Goal: Information Seeking & Learning: Learn about a topic

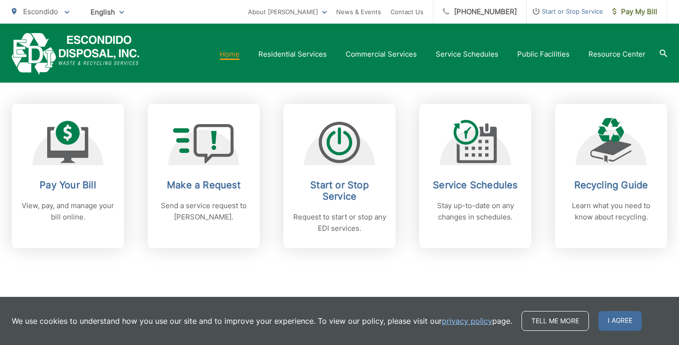
scroll to position [377, 0]
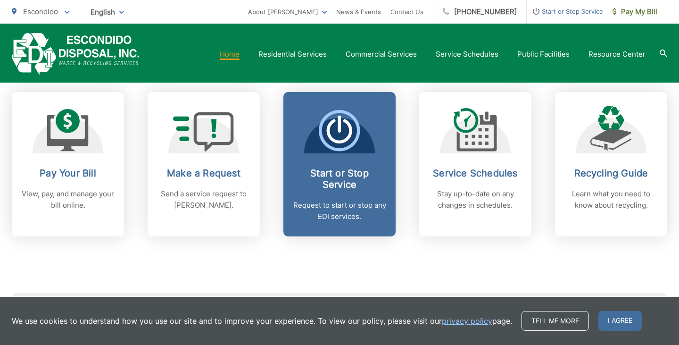
click at [336, 231] on span "Start or Stop Service Request to start or stop any EDI services." at bounding box center [339, 164] width 112 height 144
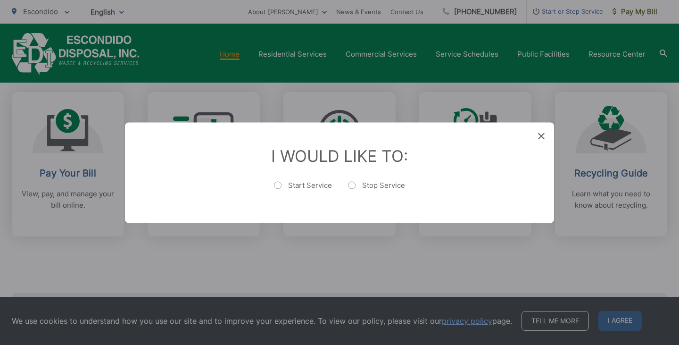
click at [326, 69] on div "Entry Status None In Progress Completed None None In Progress Completed I Would…" at bounding box center [339, 172] width 679 height 345
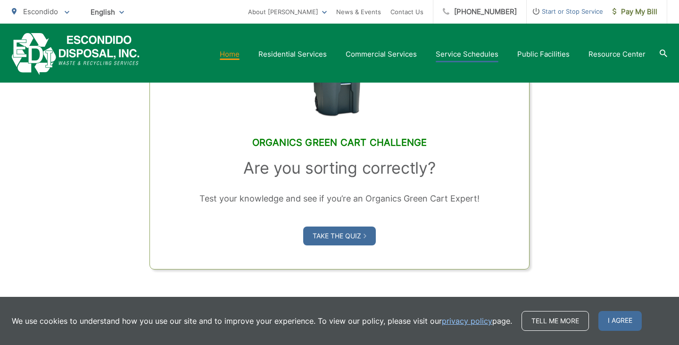
scroll to position [732, 0]
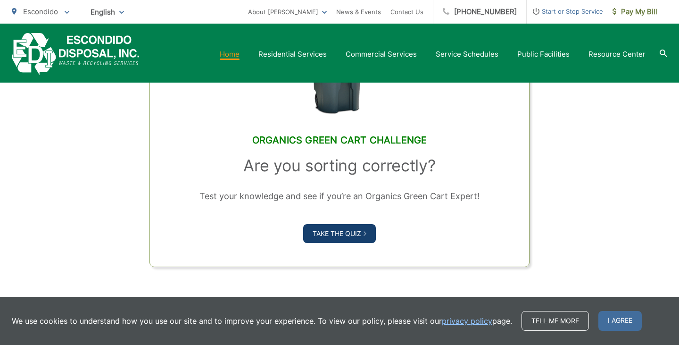
click at [345, 232] on link "Take the Quiz" at bounding box center [339, 233] width 73 height 19
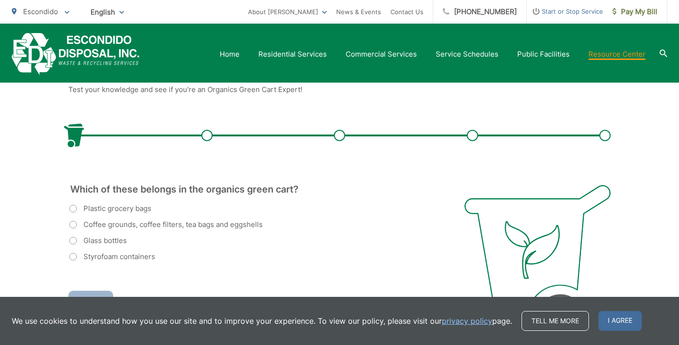
scroll to position [197, 0]
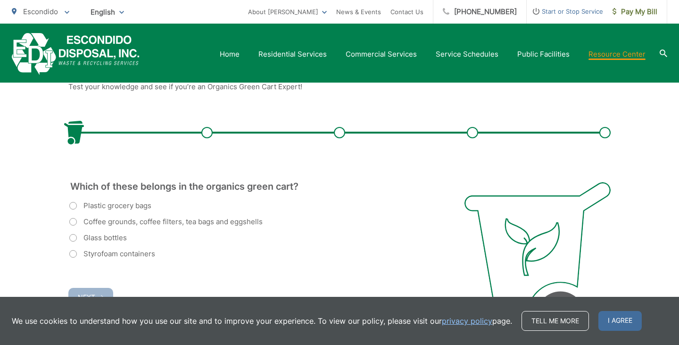
click at [74, 221] on label "Coffee grounds, coffee filters, tea bags and eggshells" at bounding box center [165, 221] width 193 height 11
radio input "true"
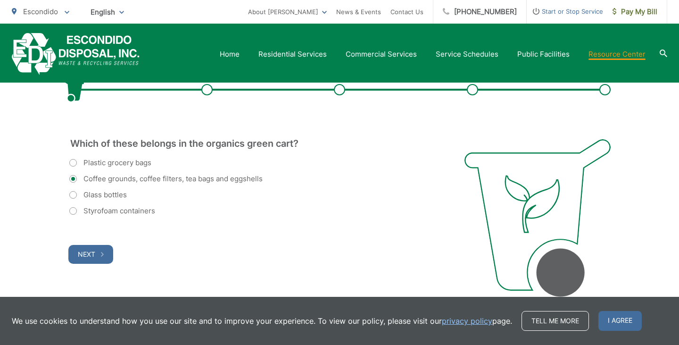
scroll to position [245, 0]
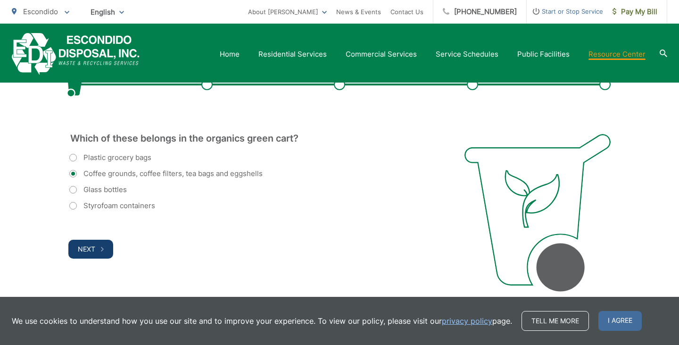
click at [96, 251] on button "Next" at bounding box center [90, 248] width 45 height 19
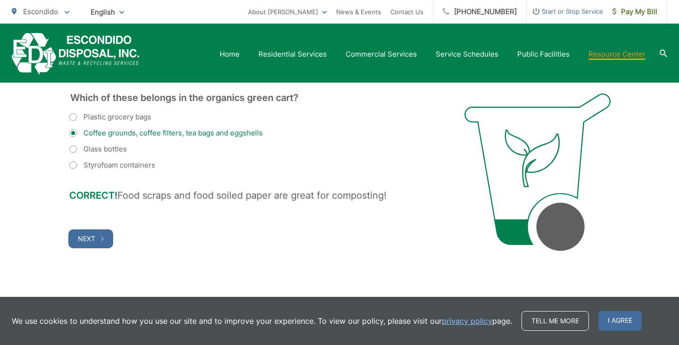
scroll to position [282, 0]
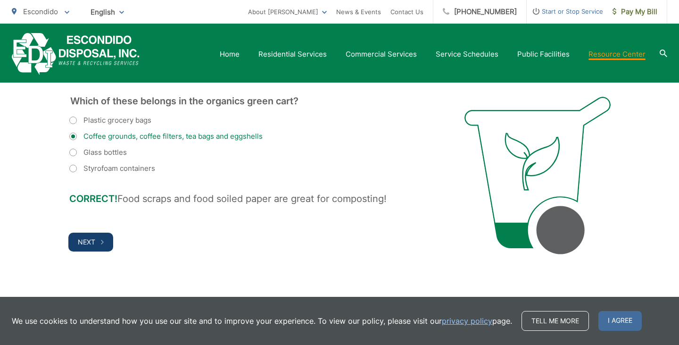
click at [81, 238] on span "Next" at bounding box center [86, 242] width 17 height 8
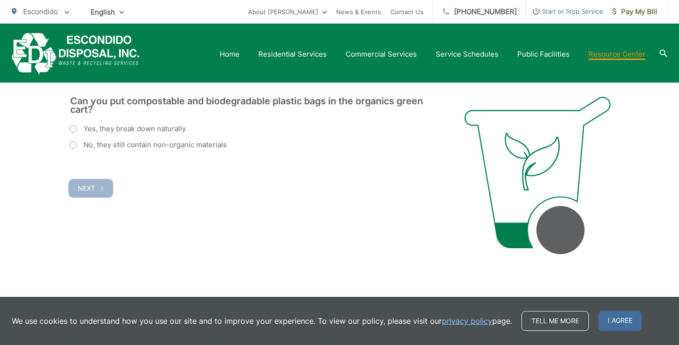
click at [72, 127] on label "Yes, they break down naturally" at bounding box center [127, 128] width 116 height 11
radio input "true"
click at [84, 184] on span "Next" at bounding box center [86, 188] width 17 height 8
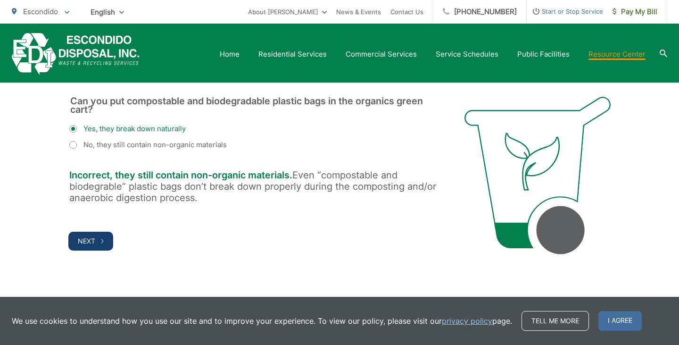
click at [92, 240] on span "Next" at bounding box center [86, 241] width 17 height 8
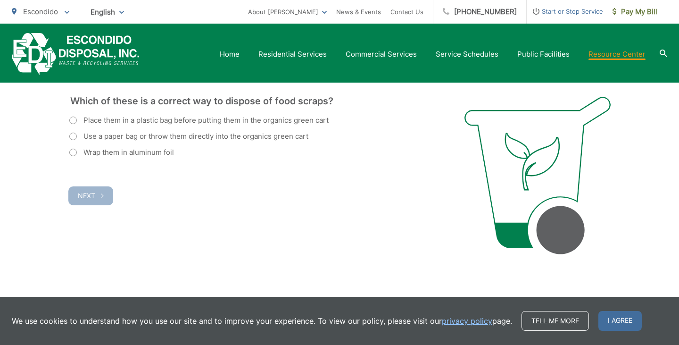
click at [75, 136] on label "Use a paper bag or throw them directly into the organics green cart" at bounding box center [188, 136] width 239 height 11
radio input "true"
click at [97, 191] on button "Next" at bounding box center [90, 195] width 45 height 19
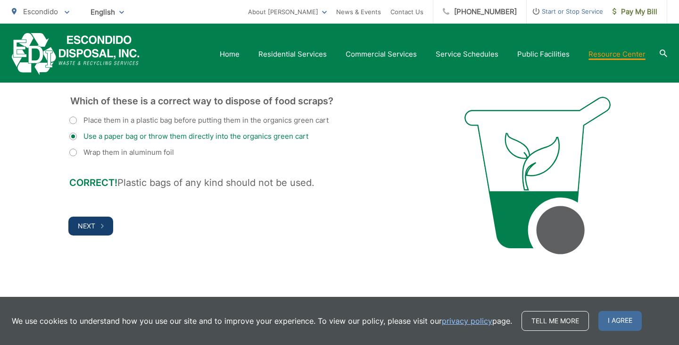
click at [91, 227] on span "Next" at bounding box center [86, 226] width 17 height 8
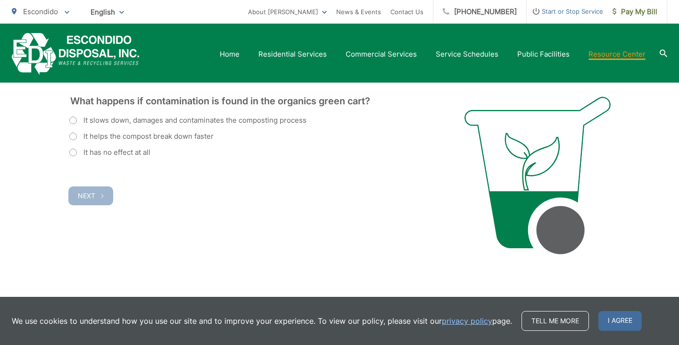
click at [74, 122] on label "It slows down, damages and contaminates the composting process" at bounding box center [187, 120] width 237 height 11
radio input "true"
click at [95, 196] on button "Next" at bounding box center [90, 195] width 45 height 19
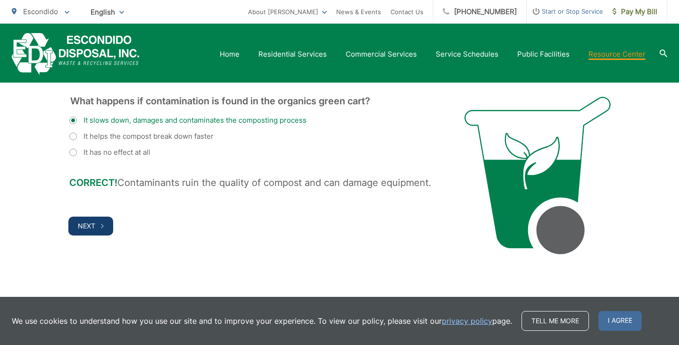
click at [80, 227] on span "Next" at bounding box center [86, 226] width 17 height 8
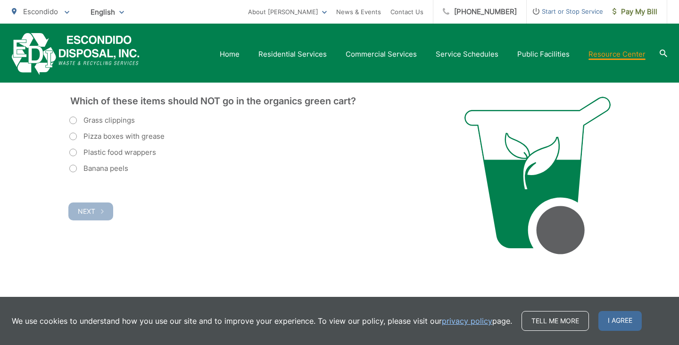
click at [73, 135] on label "Pizza boxes with grease" at bounding box center [116, 136] width 95 height 11
radio input "true"
click at [76, 153] on label "Plastic food wrappers" at bounding box center [112, 152] width 87 height 11
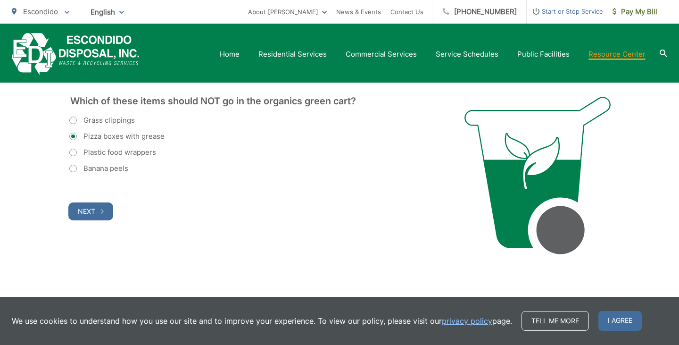
radio input "true"
click at [91, 205] on button "Next" at bounding box center [90, 211] width 45 height 18
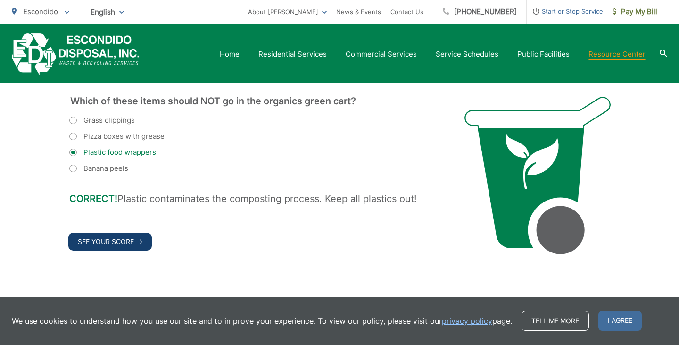
click at [103, 239] on span "See Your Score" at bounding box center [106, 241] width 56 height 8
